Goal: Navigation & Orientation: Find specific page/section

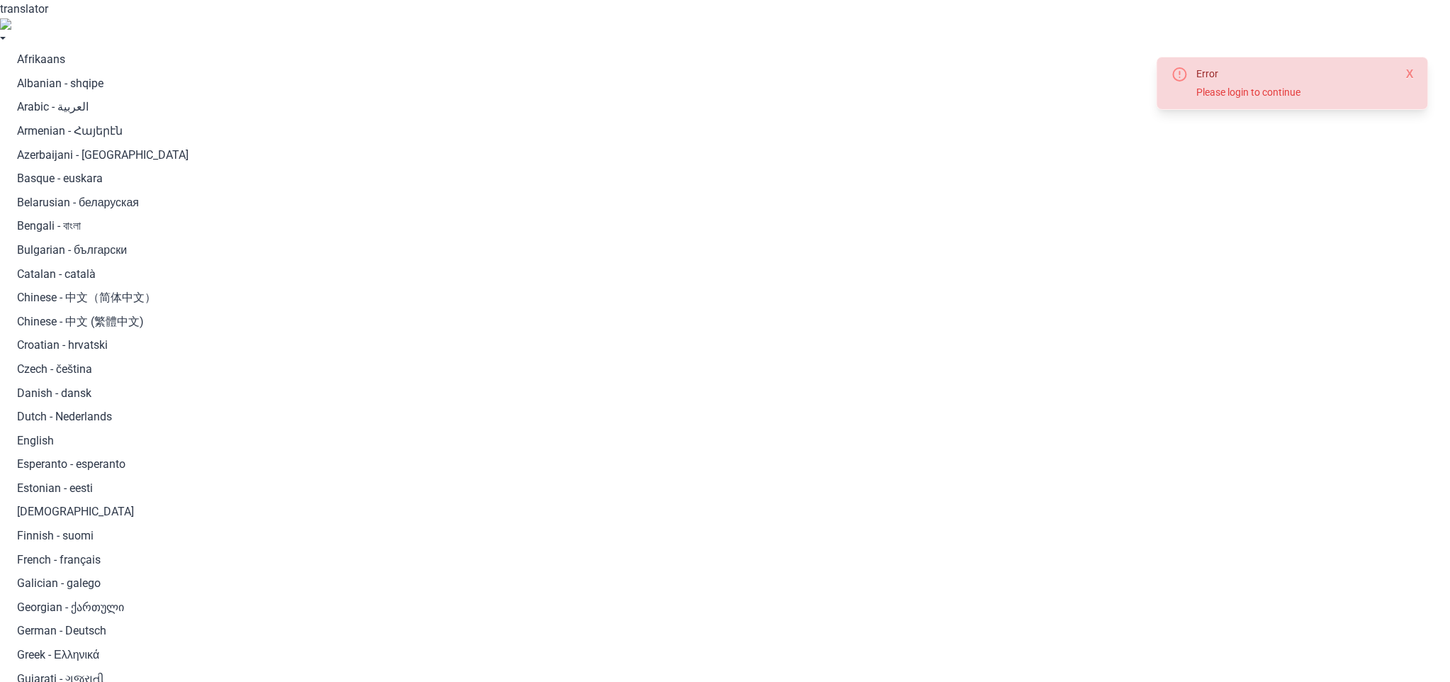
click at [1410, 71] on button "Close" at bounding box center [1410, 74] width 8 height 17
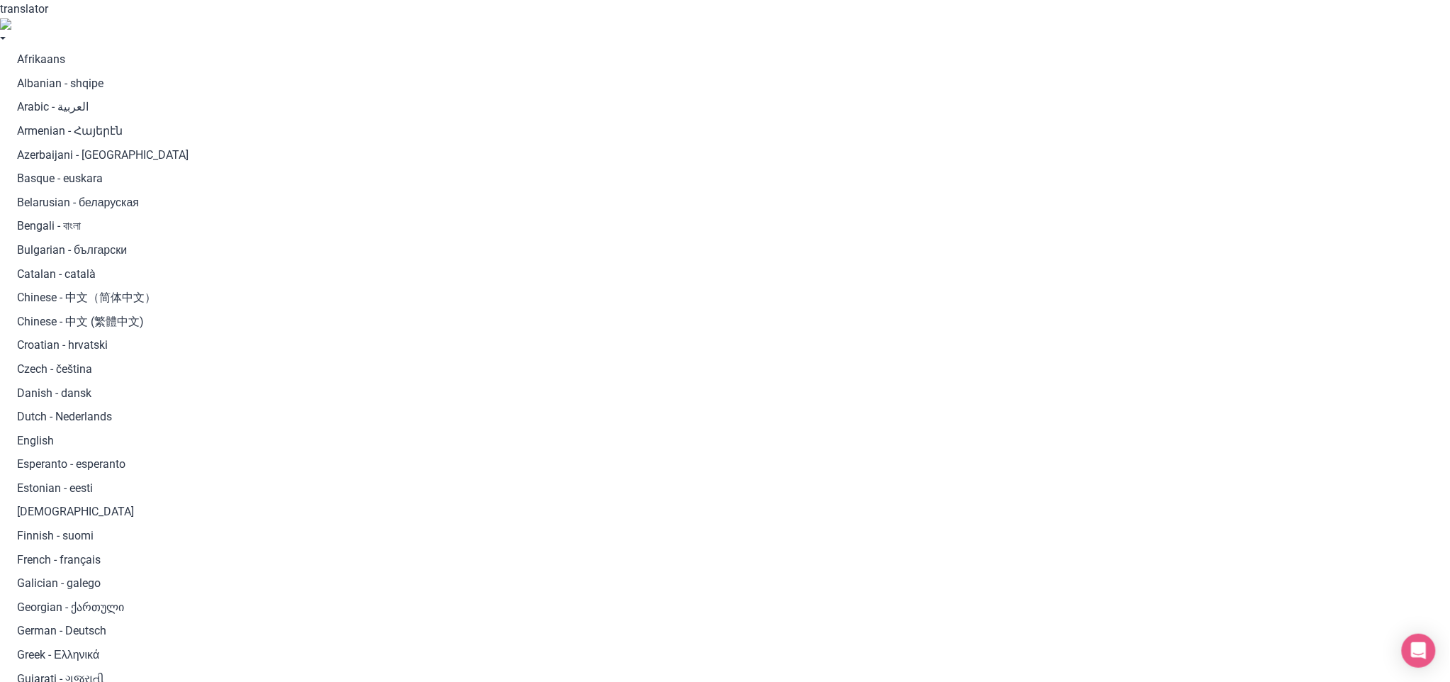
drag, startPoint x: 661, startPoint y: 23, endPoint x: 858, endPoint y: 28, distance: 197.1
copy span "Account Setup Wizard"
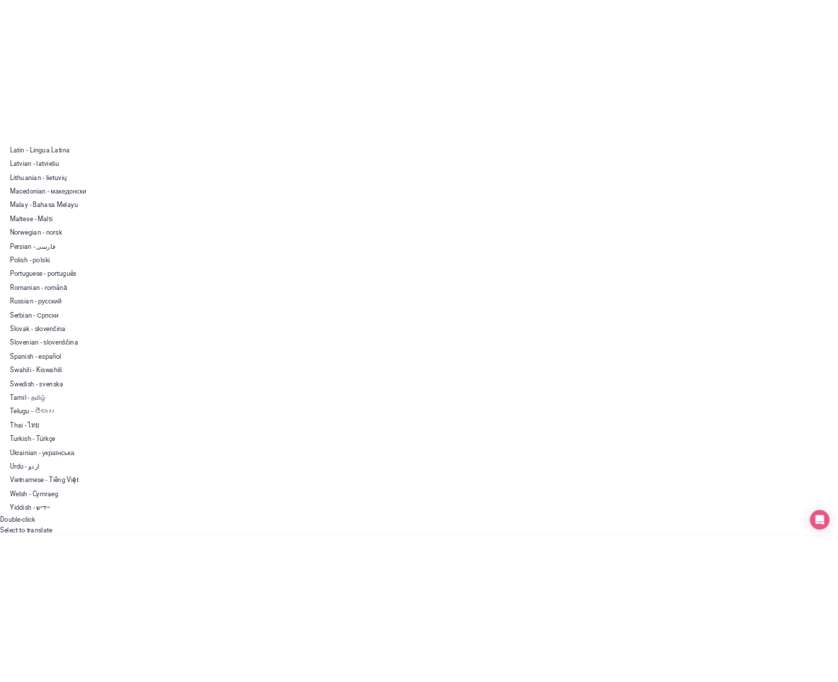
scroll to position [950, 0]
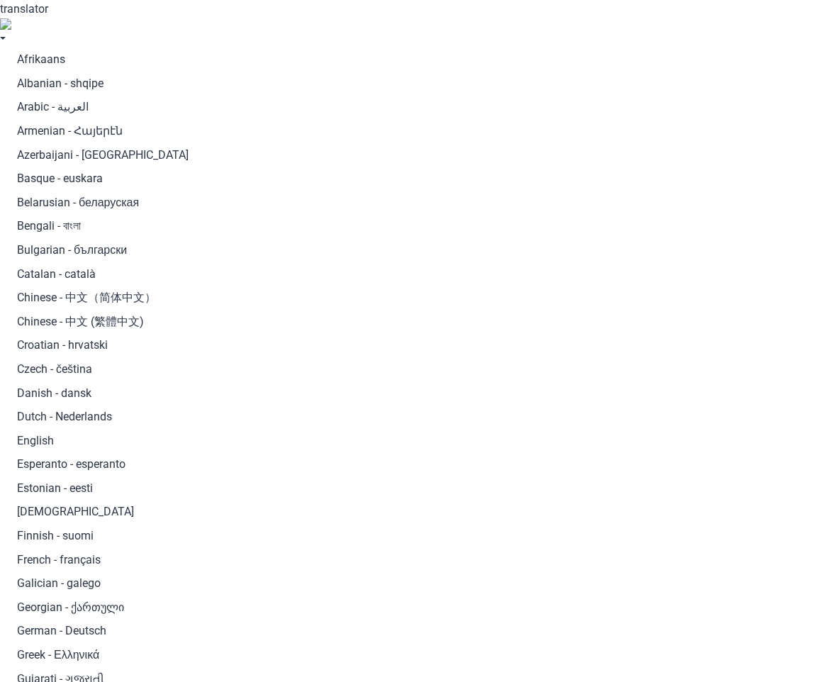
scroll to position [950, 0]
